Goal: Check status: Check status

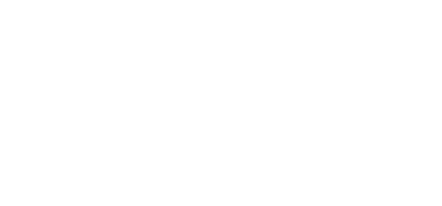
select select
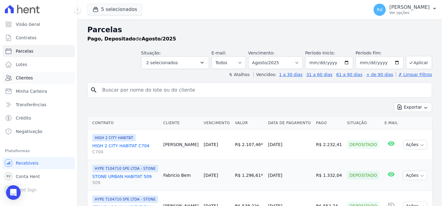
click at [34, 79] on link "Clientes" at bounding box center [38, 78] width 73 height 12
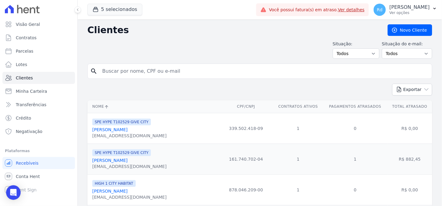
click at [121, 71] on input "search" at bounding box center [264, 71] width 331 height 12
paste input "[PERSON_NAME]"
type input "[PERSON_NAME]"
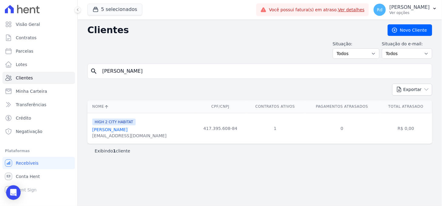
click at [119, 129] on link "[PERSON_NAME]" at bounding box center [109, 129] width 35 height 5
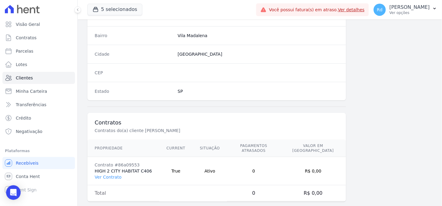
scroll to position [363, 0]
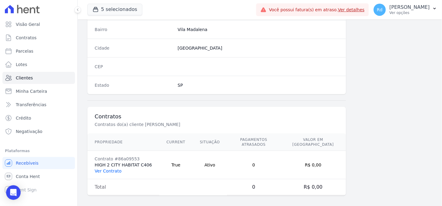
click at [111, 168] on link "Ver Contrato" at bounding box center [108, 170] width 27 height 5
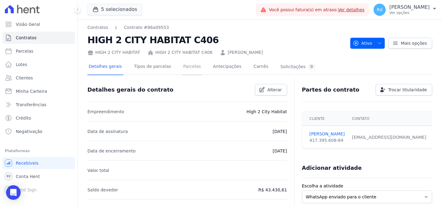
click at [182, 68] on link "Parcelas" at bounding box center [192, 67] width 20 height 16
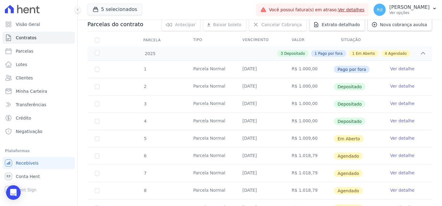
scroll to position [101, 0]
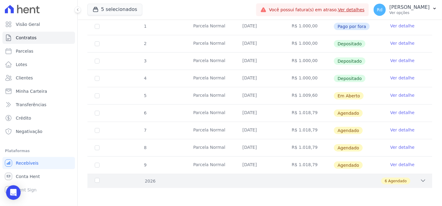
click at [414, 181] on div "6 Agendado" at bounding box center [276, 180] width 299 height 7
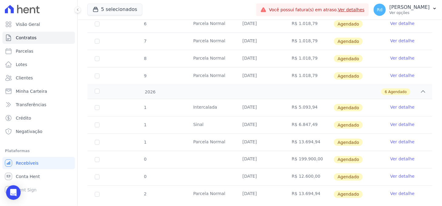
scroll to position [214, 0]
